Goal: Task Accomplishment & Management: Use online tool/utility

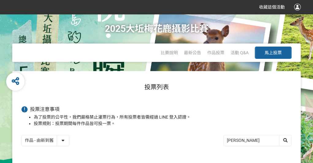
click at [282, 52] on button "馬上投票" at bounding box center [273, 53] width 37 height 12
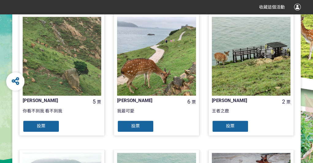
scroll to position [166, 0]
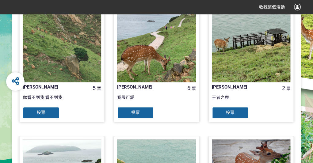
click at [132, 114] on span "投票" at bounding box center [135, 112] width 9 height 5
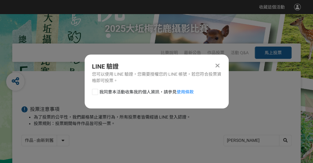
click at [95, 93] on div at bounding box center [95, 92] width 6 height 6
checkbox input "true"
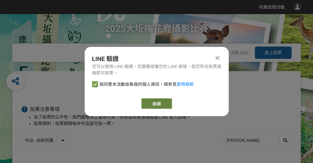
click at [159, 105] on link "繼續" at bounding box center [156, 103] width 31 height 10
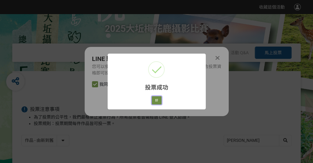
click at [159, 102] on button "好" at bounding box center [157, 100] width 10 height 9
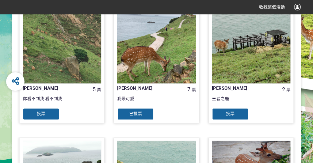
scroll to position [168, 0]
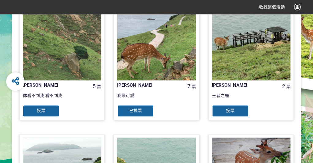
click at [202, 57] on div "[PERSON_NAME] 7 票 我最可愛 已投票" at bounding box center [156, 61] width 95 height 127
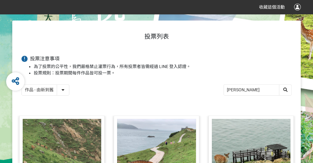
scroll to position [0, 0]
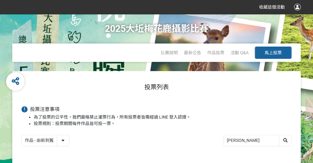
click at [266, 141] on input "[PERSON_NAME]" at bounding box center [257, 140] width 67 height 11
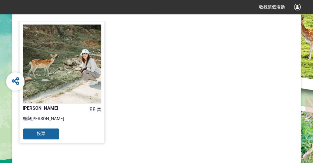
scroll to position [145, 0]
click at [44, 140] on link "[PERSON_NAME] 88 票 鹿與我 投票" at bounding box center [62, 82] width 86 height 122
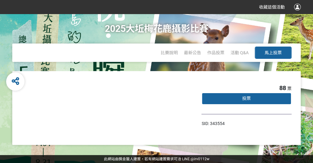
click at [230, 71] on div "88 票 投票 SID: 343554" at bounding box center [156, 108] width 289 height 74
click at [171, 32] on h1 "2025大坵梅花鹿攝影比賽" at bounding box center [157, 28] width 104 height 29
click at [242, 99] on div "投票" at bounding box center [246, 99] width 90 height 12
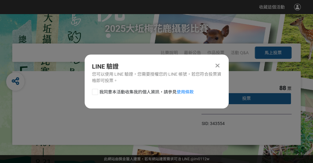
click at [97, 91] on div at bounding box center [95, 92] width 6 height 6
checkbox input "true"
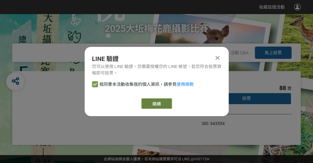
click at [162, 103] on button "繼續" at bounding box center [156, 103] width 31 height 10
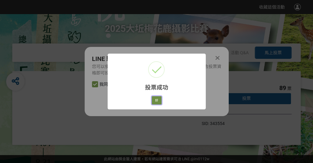
click at [159, 102] on button "好" at bounding box center [157, 100] width 10 height 9
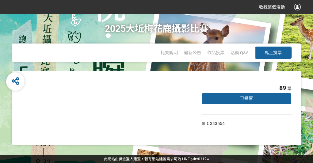
click at [270, 51] on span "馬上投票" at bounding box center [273, 52] width 17 height 5
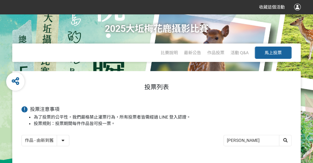
click at [267, 138] on input "[PERSON_NAME]" at bounding box center [257, 140] width 67 height 11
type input "[PERSON_NAME]"
type input "按快門的貓"
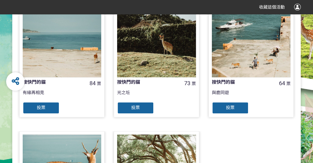
scroll to position [174, 0]
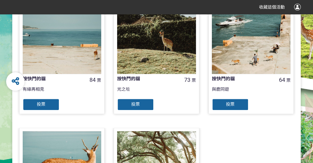
click at [46, 103] on div "投票" at bounding box center [41, 104] width 37 height 12
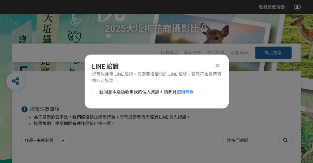
click at [98, 93] on div at bounding box center [95, 92] width 6 height 6
checkbox input "true"
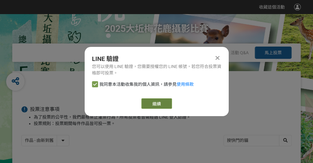
click at [148, 102] on button "繼續" at bounding box center [156, 103] width 31 height 10
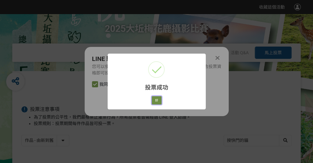
click at [155, 101] on button "好" at bounding box center [157, 100] width 10 height 9
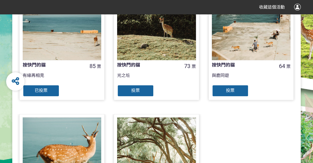
scroll to position [195, 0]
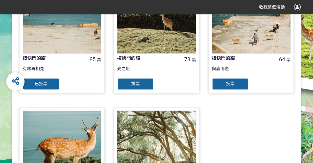
click at [144, 87] on div "投票" at bounding box center [135, 84] width 37 height 12
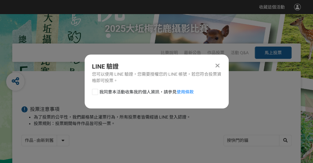
scroll to position [0, 0]
click at [92, 94] on div at bounding box center [95, 92] width 6 height 6
checkbox input "true"
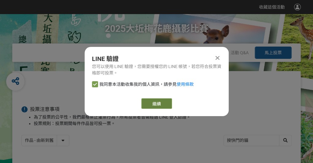
click at [157, 104] on button "繼續" at bounding box center [156, 103] width 31 height 10
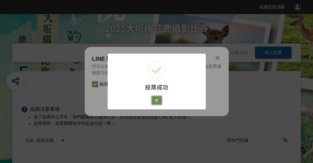
click at [156, 101] on button "好" at bounding box center [157, 100] width 10 height 9
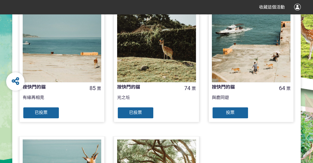
scroll to position [176, 0]
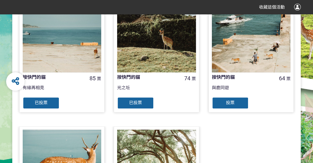
click at [227, 98] on div "投票" at bounding box center [230, 103] width 37 height 12
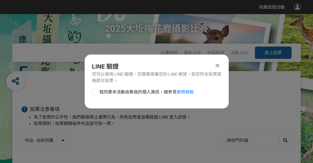
scroll to position [0, 0]
click at [92, 92] on div at bounding box center [95, 92] width 6 height 6
checkbox input "true"
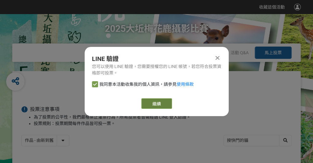
click at [155, 104] on button "繼續" at bounding box center [156, 103] width 31 height 10
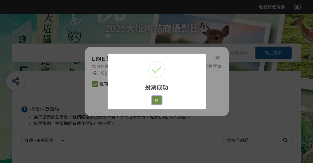
click at [155, 104] on button "好" at bounding box center [157, 100] width 10 height 9
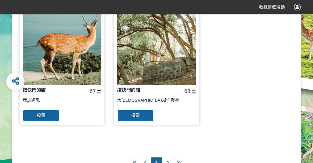
scroll to position [301, 0]
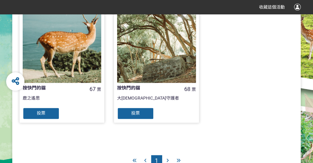
click at [39, 113] on span "投票" at bounding box center [41, 113] width 9 height 5
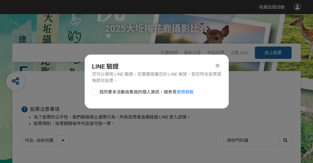
scroll to position [0, 0]
click at [94, 91] on div at bounding box center [95, 92] width 6 height 6
checkbox input "true"
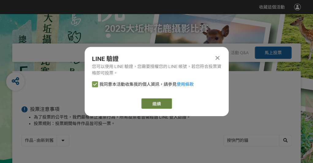
click at [149, 101] on button "繼續" at bounding box center [156, 103] width 31 height 10
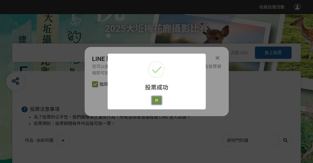
click at [155, 101] on button "好" at bounding box center [157, 100] width 10 height 9
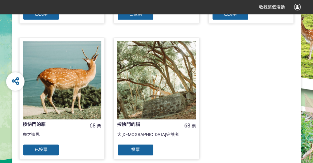
scroll to position [266, 0]
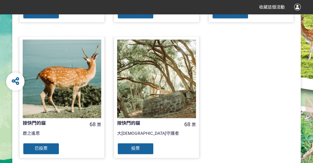
click at [145, 147] on div "投票" at bounding box center [135, 149] width 37 height 12
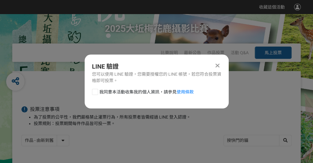
scroll to position [0, 0]
click at [94, 93] on div at bounding box center [95, 92] width 6 height 6
checkbox input "true"
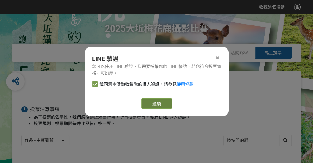
click at [158, 103] on button "繼續" at bounding box center [156, 103] width 31 height 10
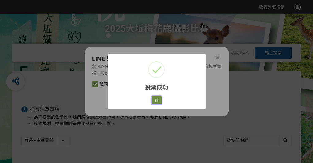
click at [157, 100] on button "好" at bounding box center [157, 100] width 10 height 9
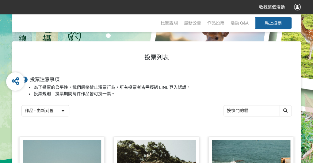
scroll to position [135, 0]
